Goal: Task Accomplishment & Management: Manage account settings

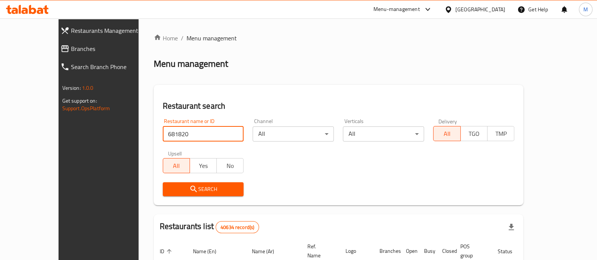
type input "681820"
click button "Search" at bounding box center [203, 189] width 81 height 14
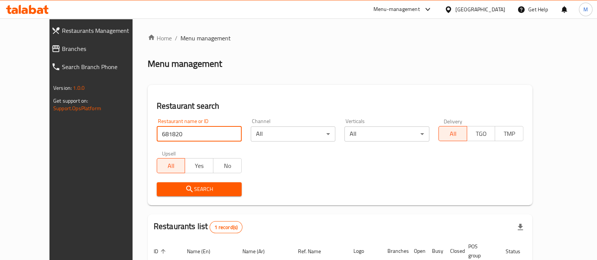
scroll to position [70, 0]
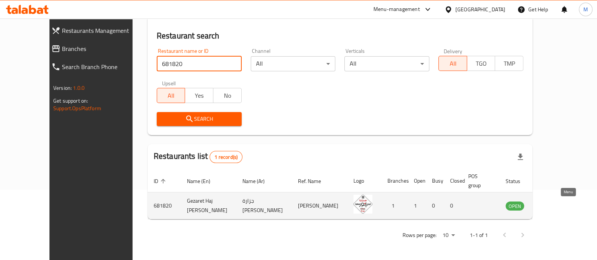
click at [554, 203] on icon "enhanced table" at bounding box center [550, 206] width 8 height 6
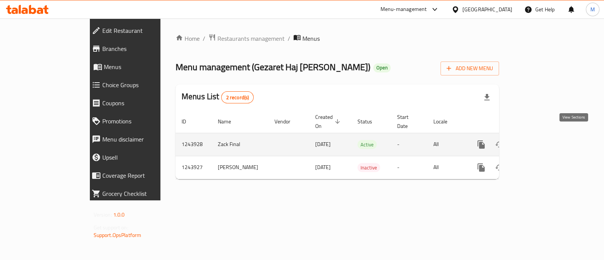
click at [540, 140] on icon "enhanced table" at bounding box center [535, 144] width 9 height 9
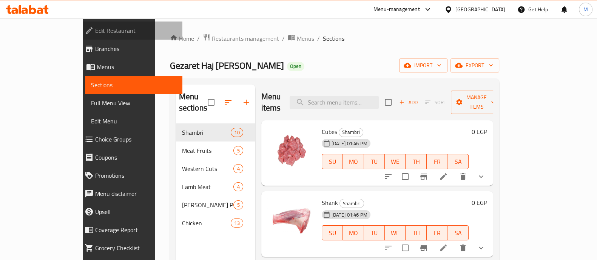
click at [95, 33] on span "Edit Restaurant" at bounding box center [135, 30] width 81 height 9
